Goal: Navigation & Orientation: Find specific page/section

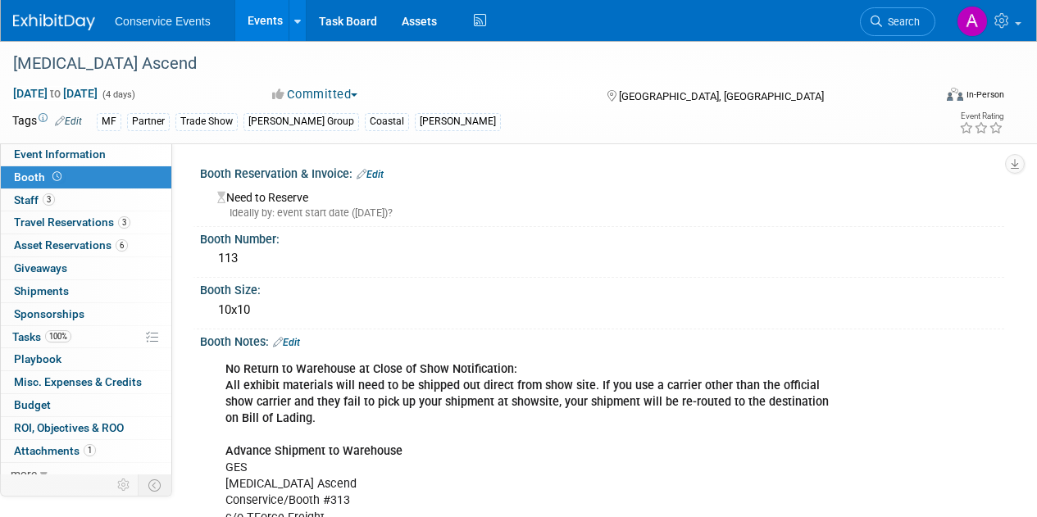
click at [260, 23] on link "Events" at bounding box center [265, 20] width 60 height 41
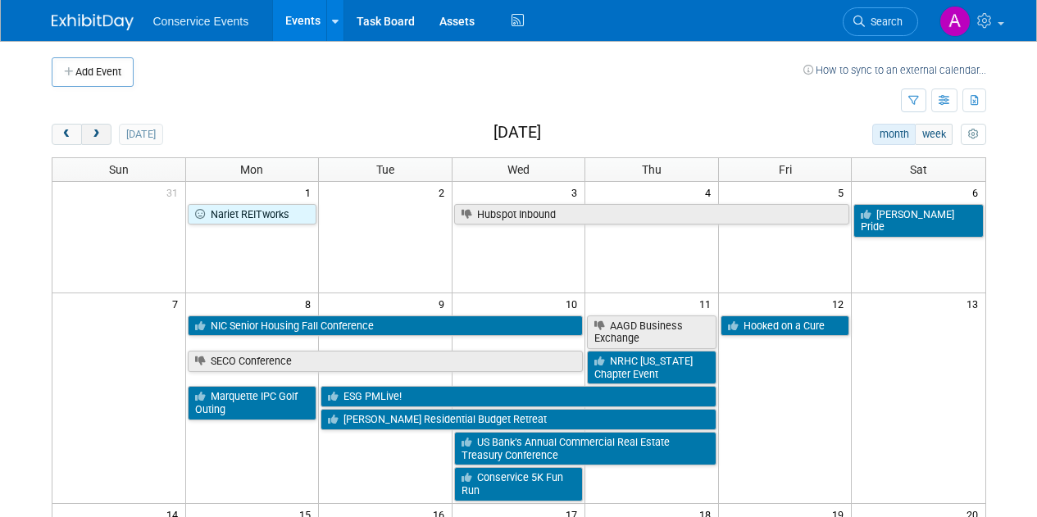
click at [104, 131] on button "next" at bounding box center [96, 134] width 30 height 21
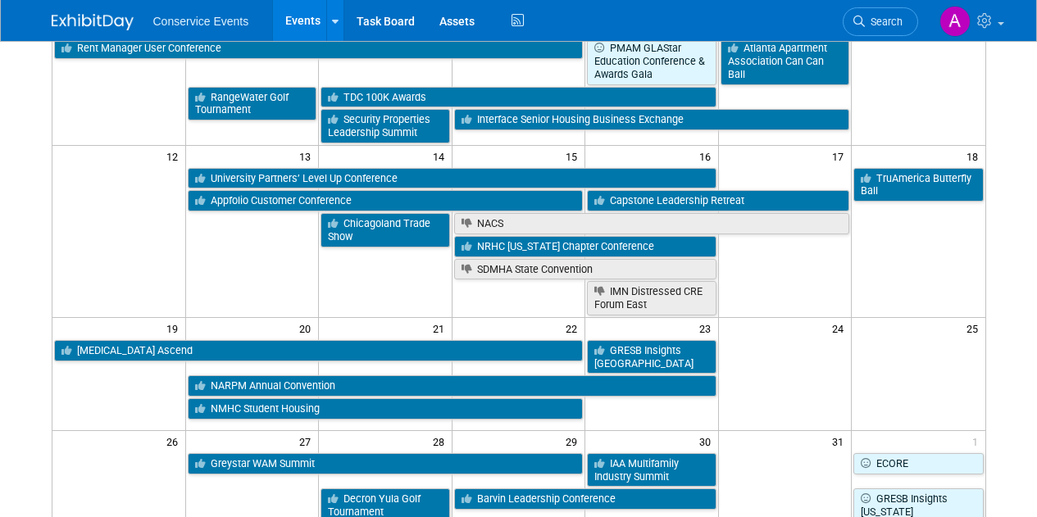
scroll to position [353, 0]
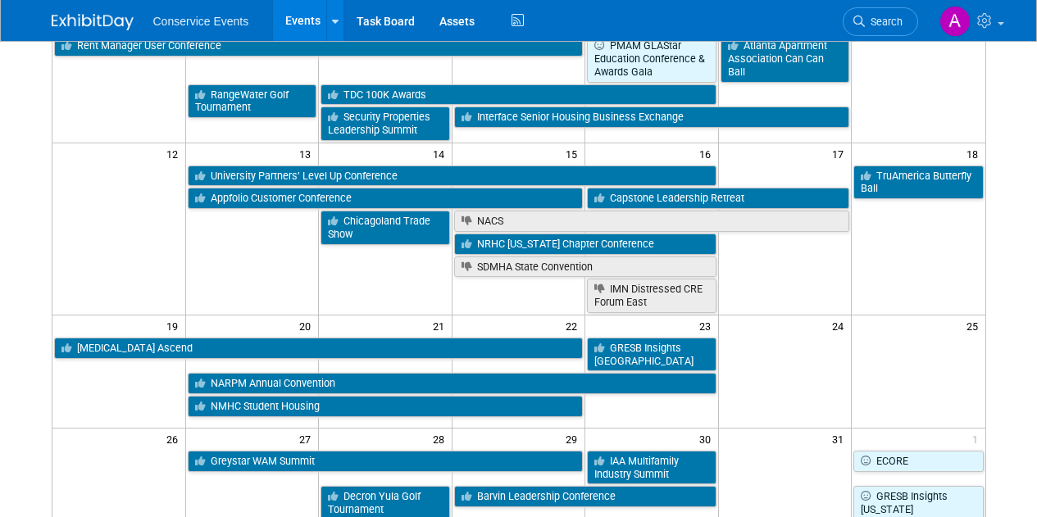
click at [343, 336] on td "[MEDICAL_DATA] Ascend" at bounding box center [318, 353] width 533 height 35
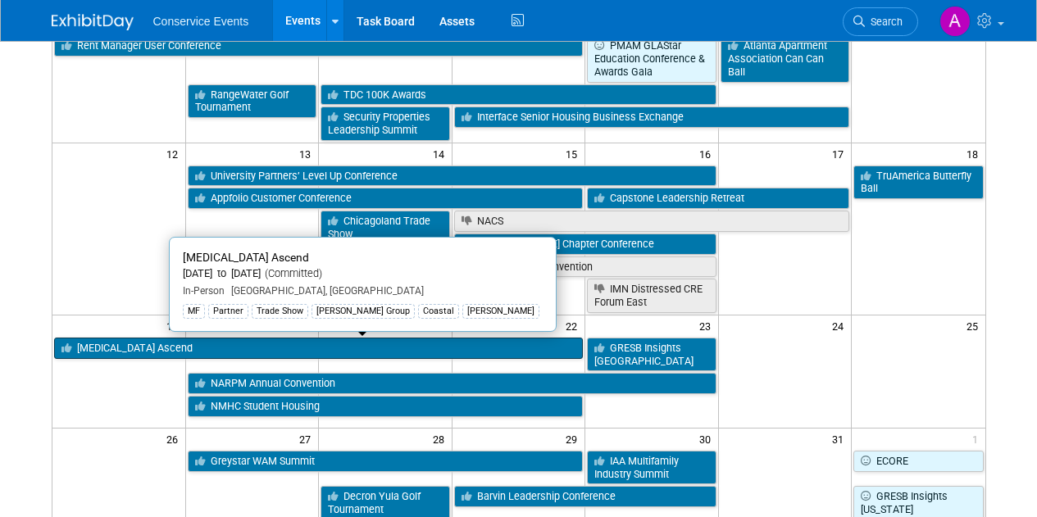
click at [347, 341] on link "[MEDICAL_DATA] Ascend" at bounding box center [319, 348] width 530 height 21
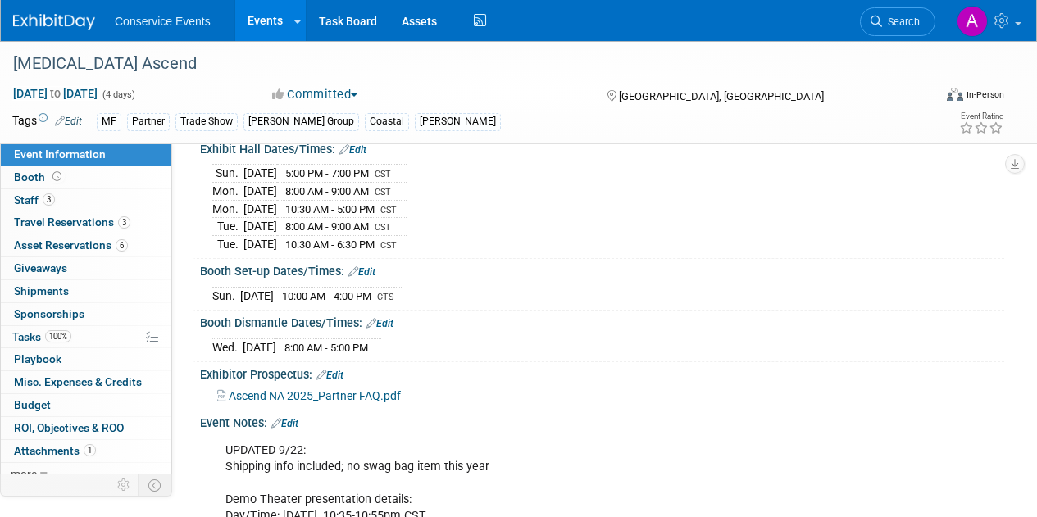
scroll to position [170, 0]
